Goal: Information Seeking & Learning: Understand process/instructions

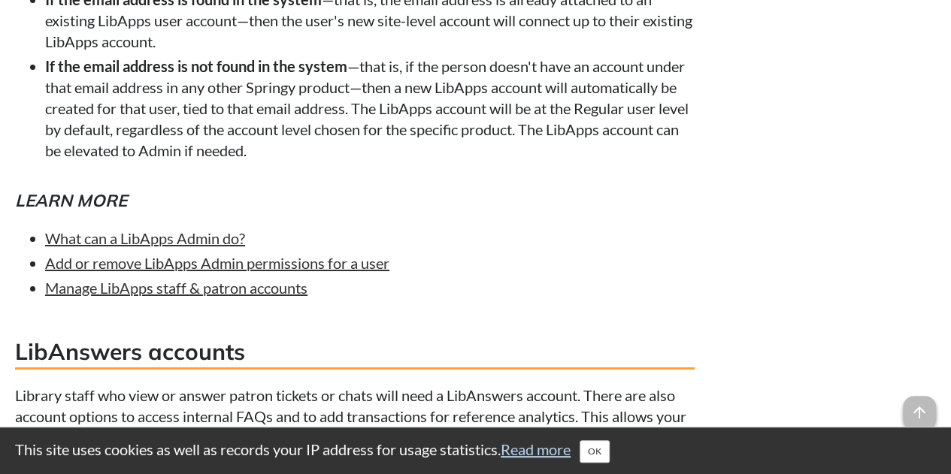
scroll to position [2557, 0]
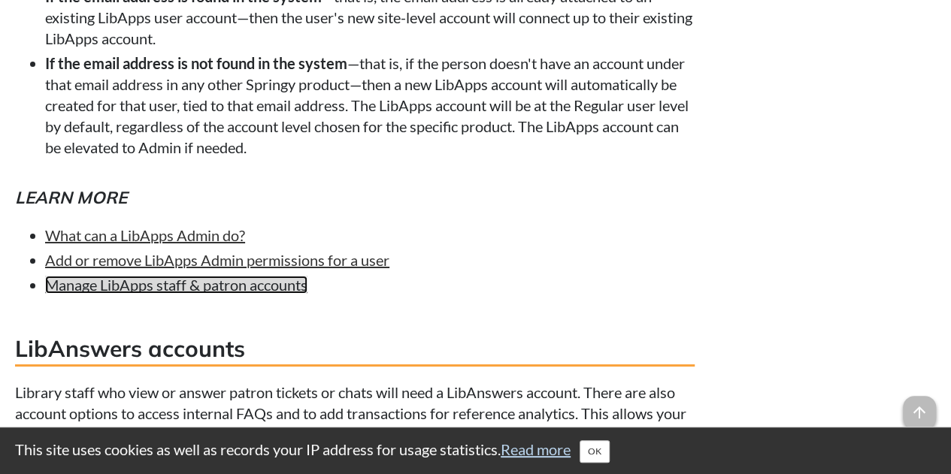
click at [162, 294] on link "Manage LibApps staff & patron accounts" at bounding box center [176, 285] width 262 height 18
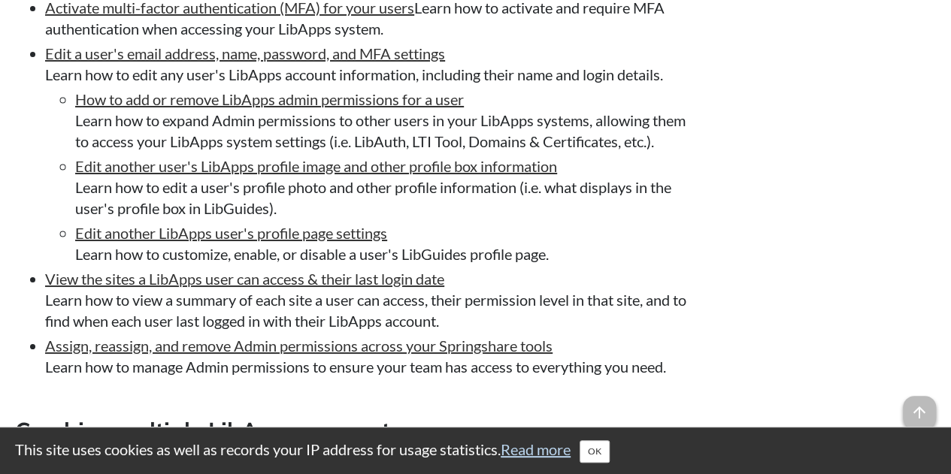
scroll to position [2708, 0]
click at [860, 414] on div "Related links Create and manage LibAnswers user accounts Opens in new window Cr…" at bounding box center [823, 31] width 226 height 4134
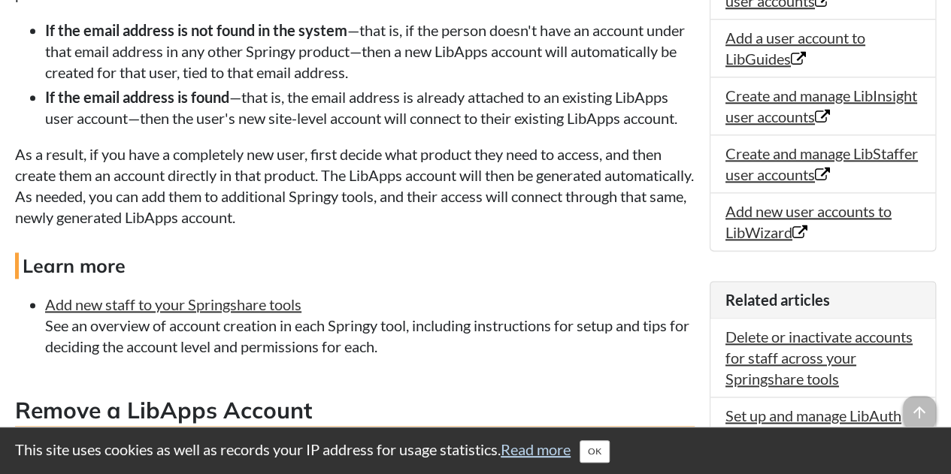
scroll to position [862, 0]
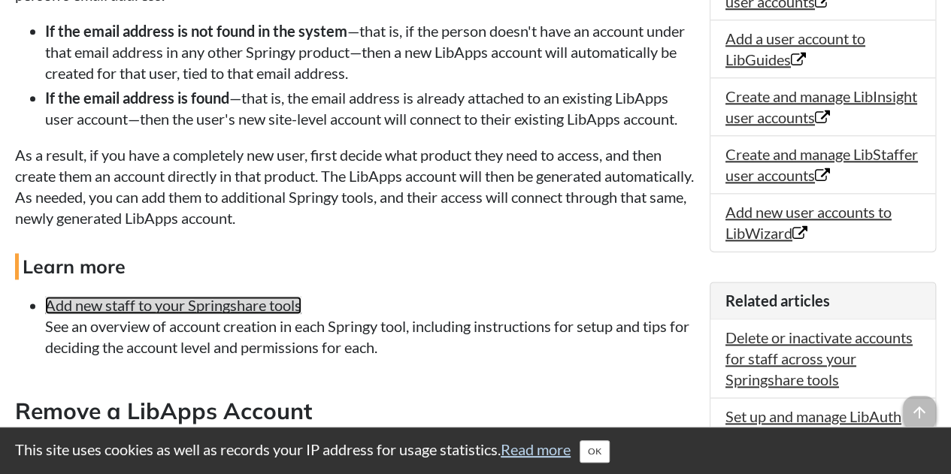
click at [171, 303] on link "Add new staff to your Springshare tools" at bounding box center [173, 305] width 256 height 18
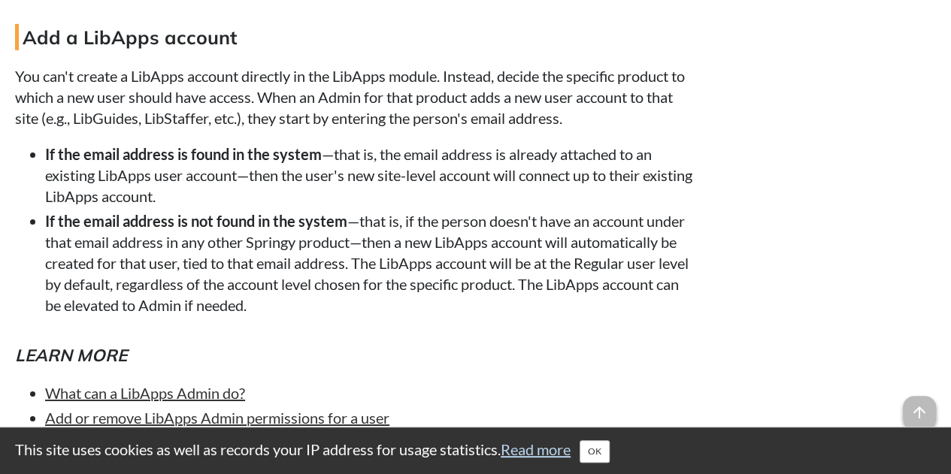
scroll to position [2397, 0]
